Goal: Task Accomplishment & Management: Manage account settings

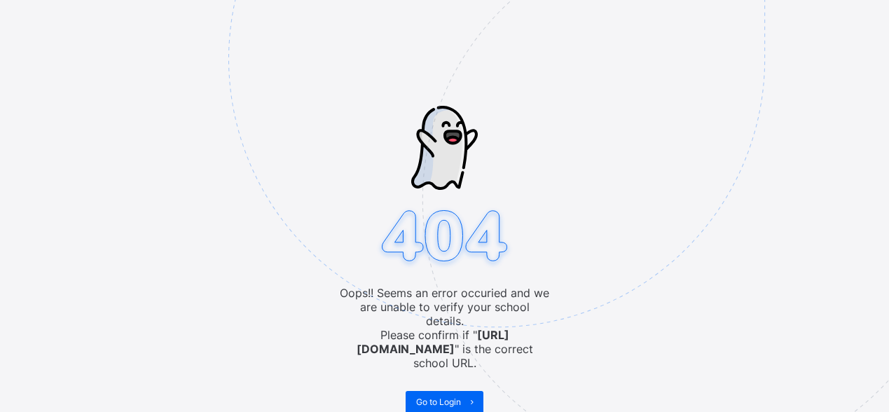
drag, startPoint x: 453, startPoint y: 393, endPoint x: 455, endPoint y: 386, distance: 7.3
click at [455, 396] on span "Go to Login" at bounding box center [438, 401] width 45 height 11
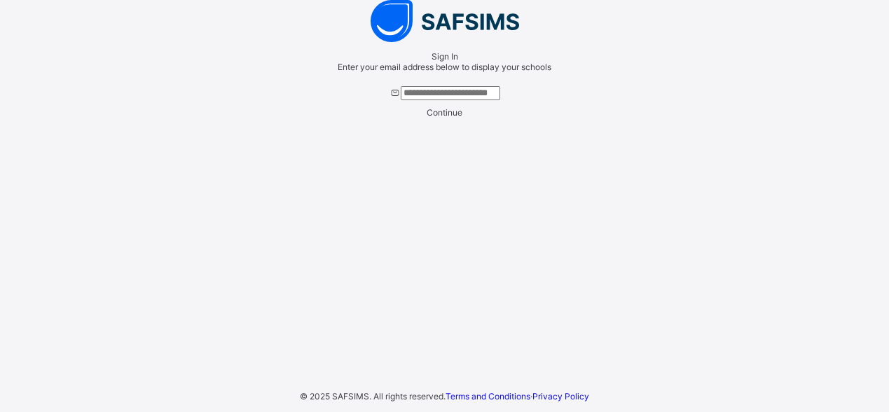
click at [435, 100] on input "text" at bounding box center [450, 93] width 99 height 14
type input "**********"
click at [454, 118] on span "Continue" at bounding box center [444, 112] width 36 height 11
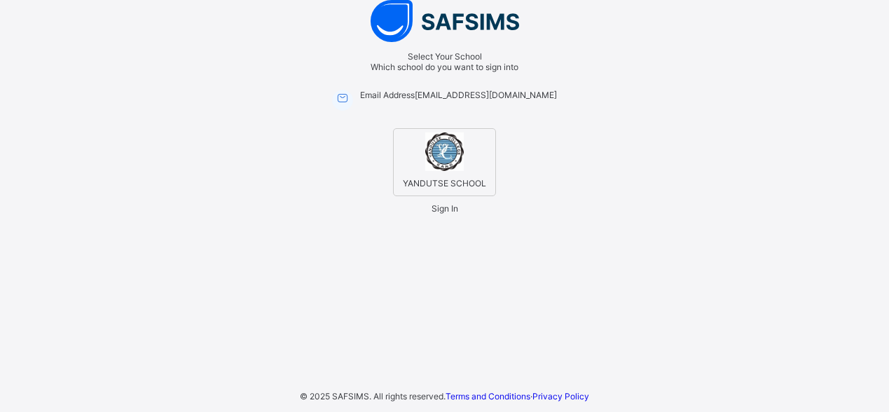
drag, startPoint x: 442, startPoint y: 297, endPoint x: 454, endPoint y: 303, distance: 13.2
click at [445, 214] on span "Sign In" at bounding box center [444, 208] width 27 height 11
click at [455, 214] on span "Sign In" at bounding box center [444, 208] width 27 height 11
click at [450, 171] on img at bounding box center [444, 151] width 39 height 39
drag, startPoint x: 446, startPoint y: 296, endPoint x: 457, endPoint y: 298, distance: 11.3
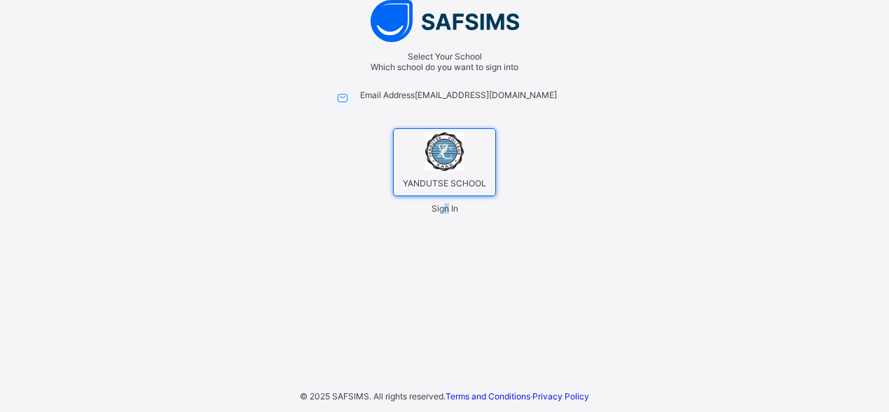
click at [447, 214] on span "Sign In" at bounding box center [444, 208] width 27 height 11
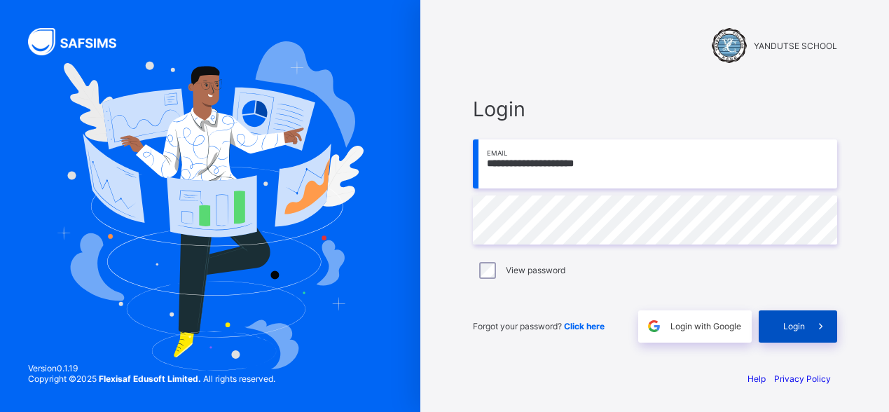
click at [789, 328] on span "Login" at bounding box center [794, 326] width 22 height 11
click at [798, 321] on span "Login" at bounding box center [794, 326] width 22 height 11
click at [811, 326] on span at bounding box center [821, 326] width 32 height 32
